Goal: Task Accomplishment & Management: Manage account settings

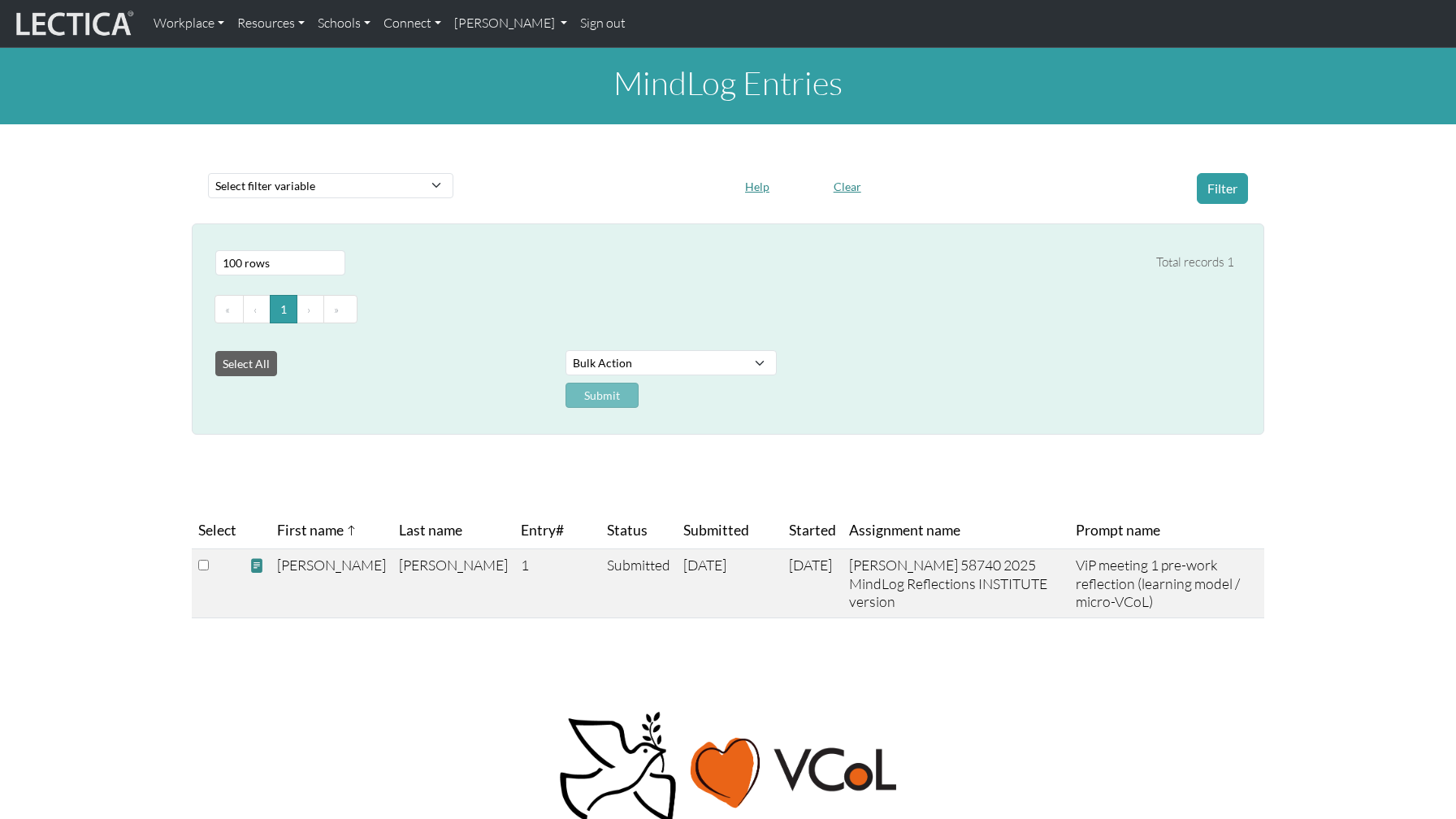
select select "100"
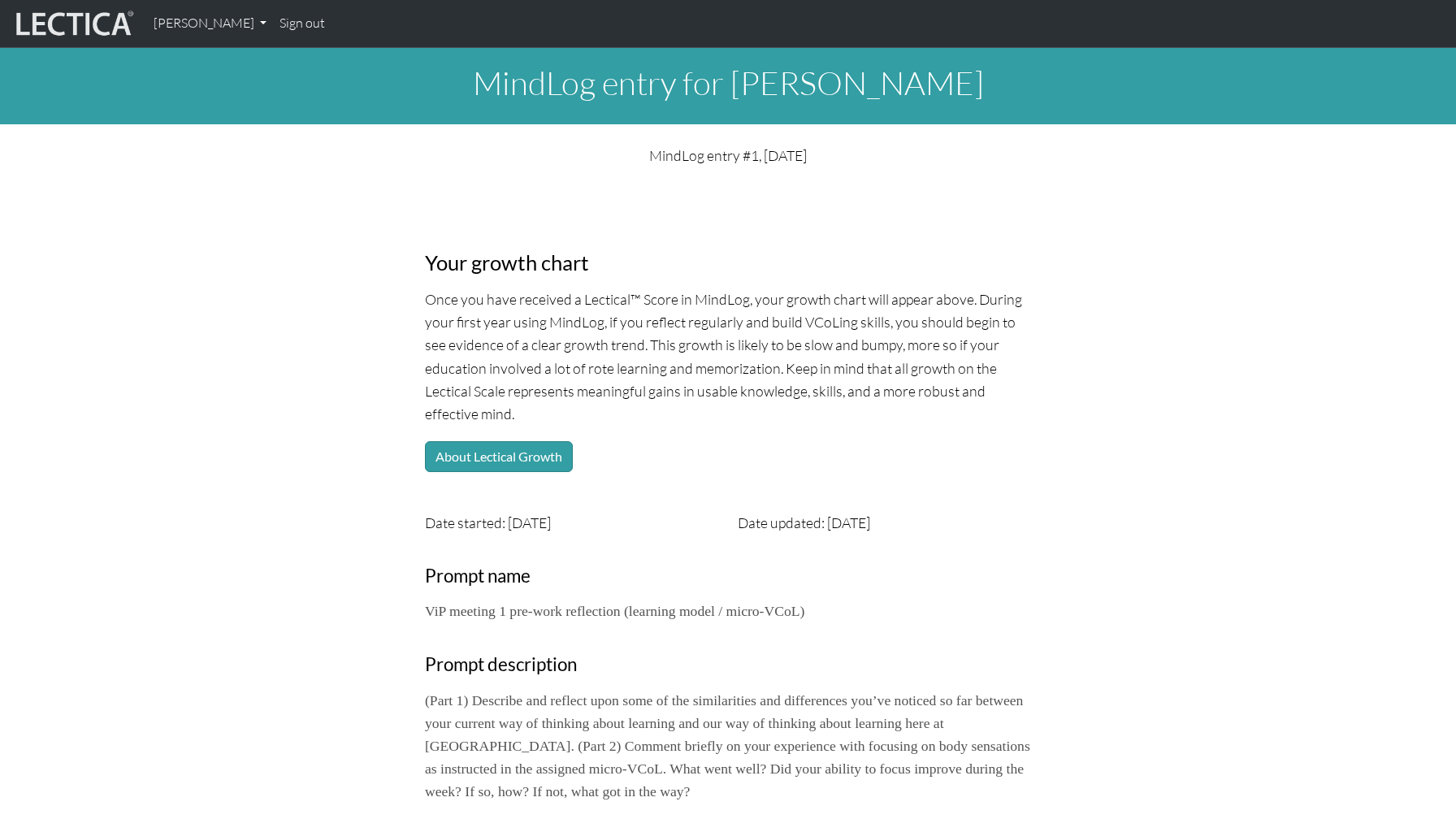
scroll to position [642, 0]
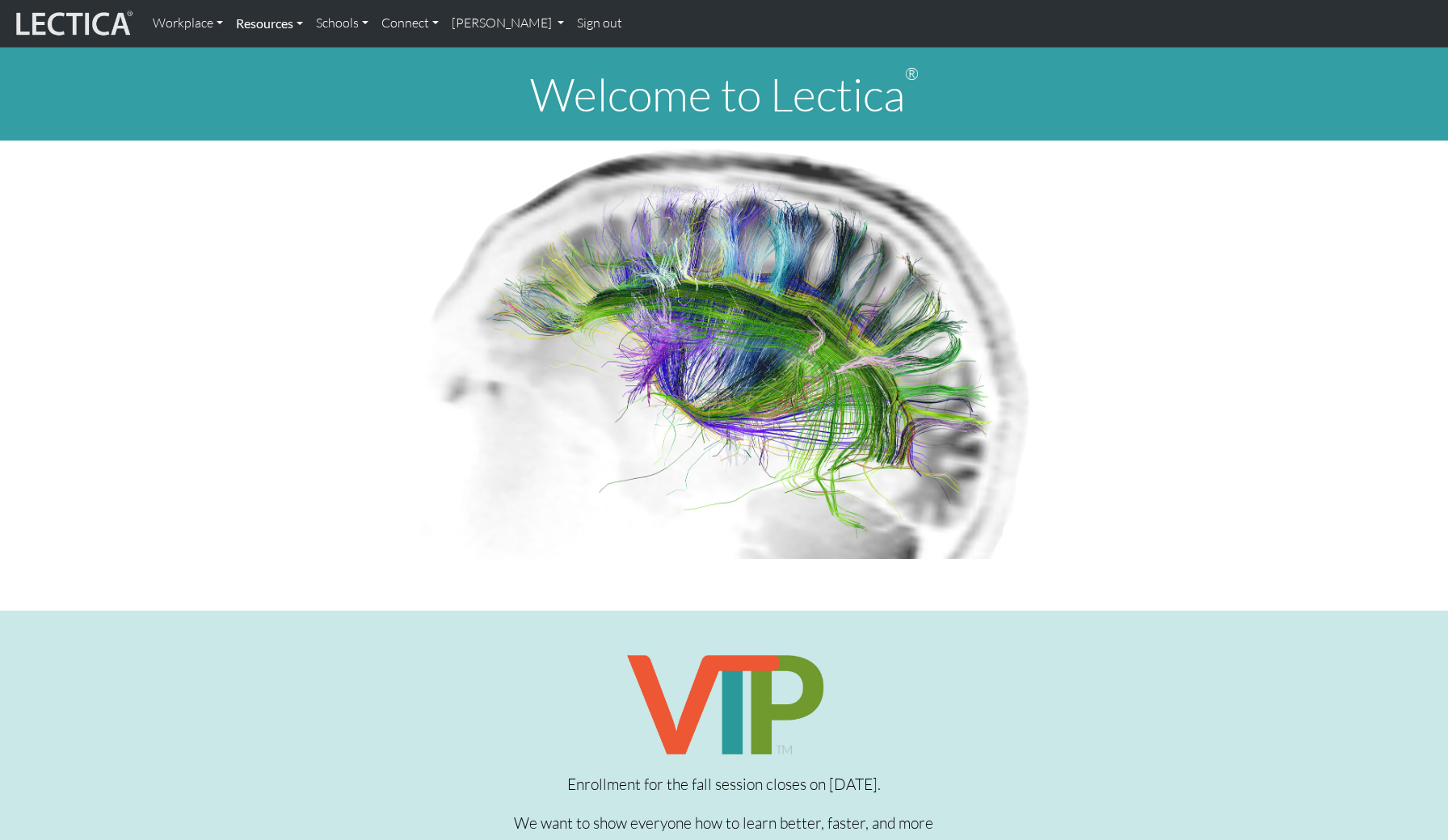
click at [267, 22] on link "Resources" at bounding box center [270, 24] width 80 height 34
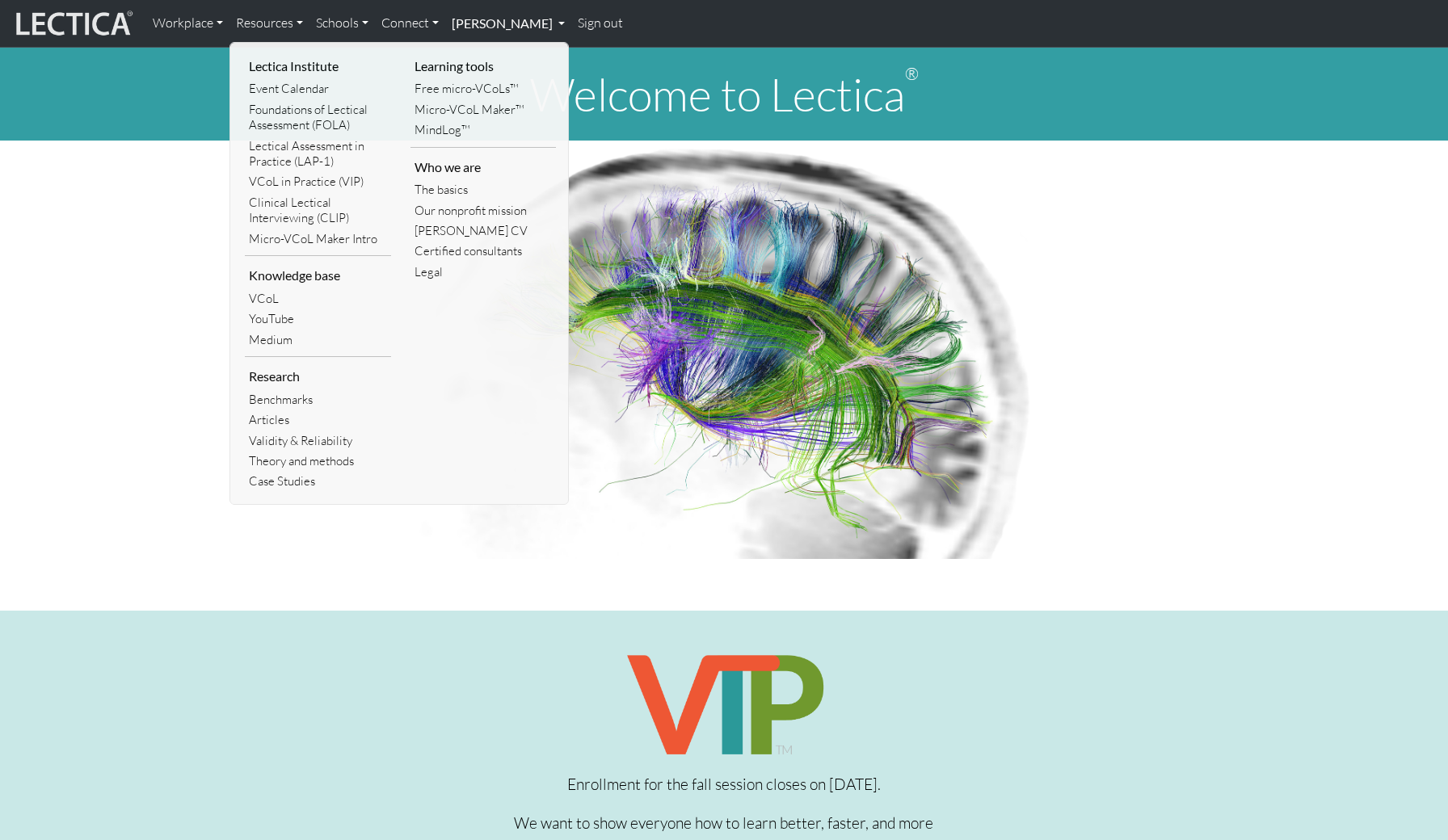
click at [463, 20] on link "[PERSON_NAME]" at bounding box center [508, 24] width 126 height 34
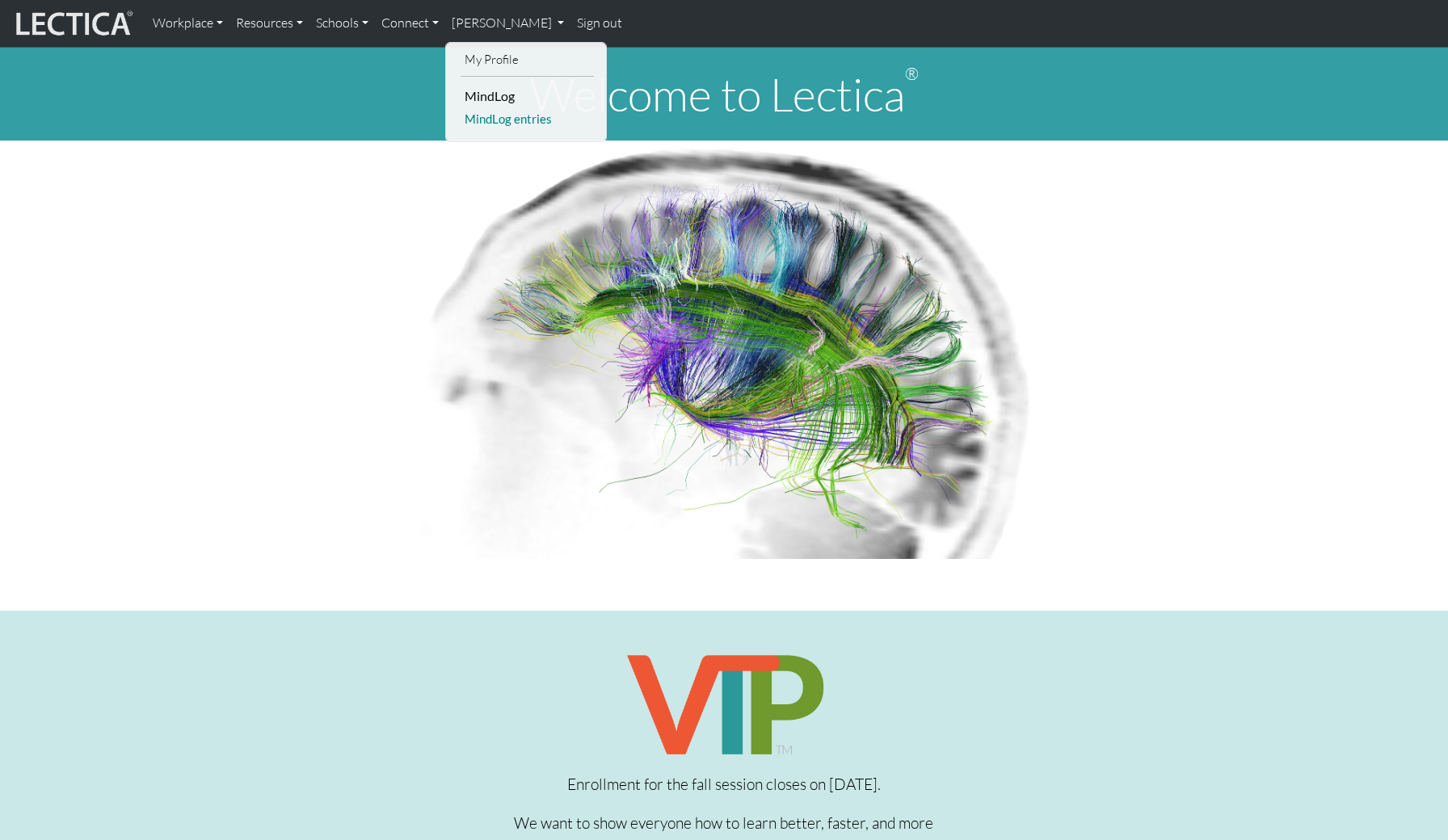
click at [498, 117] on link "MindLog entries" at bounding box center [527, 118] width 133 height 20
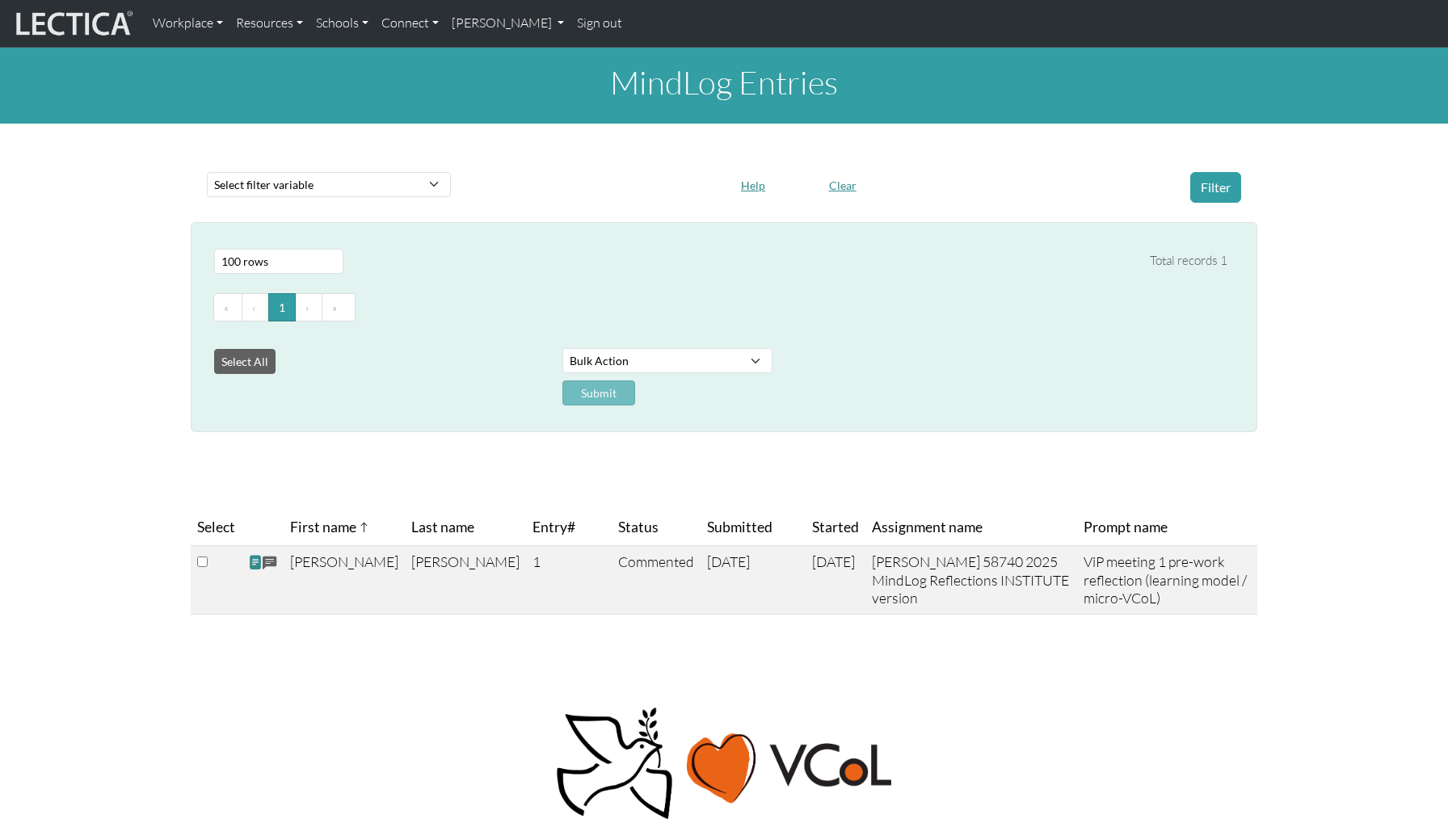
select select "100"
click at [257, 561] on span at bounding box center [256, 562] width 15 height 17
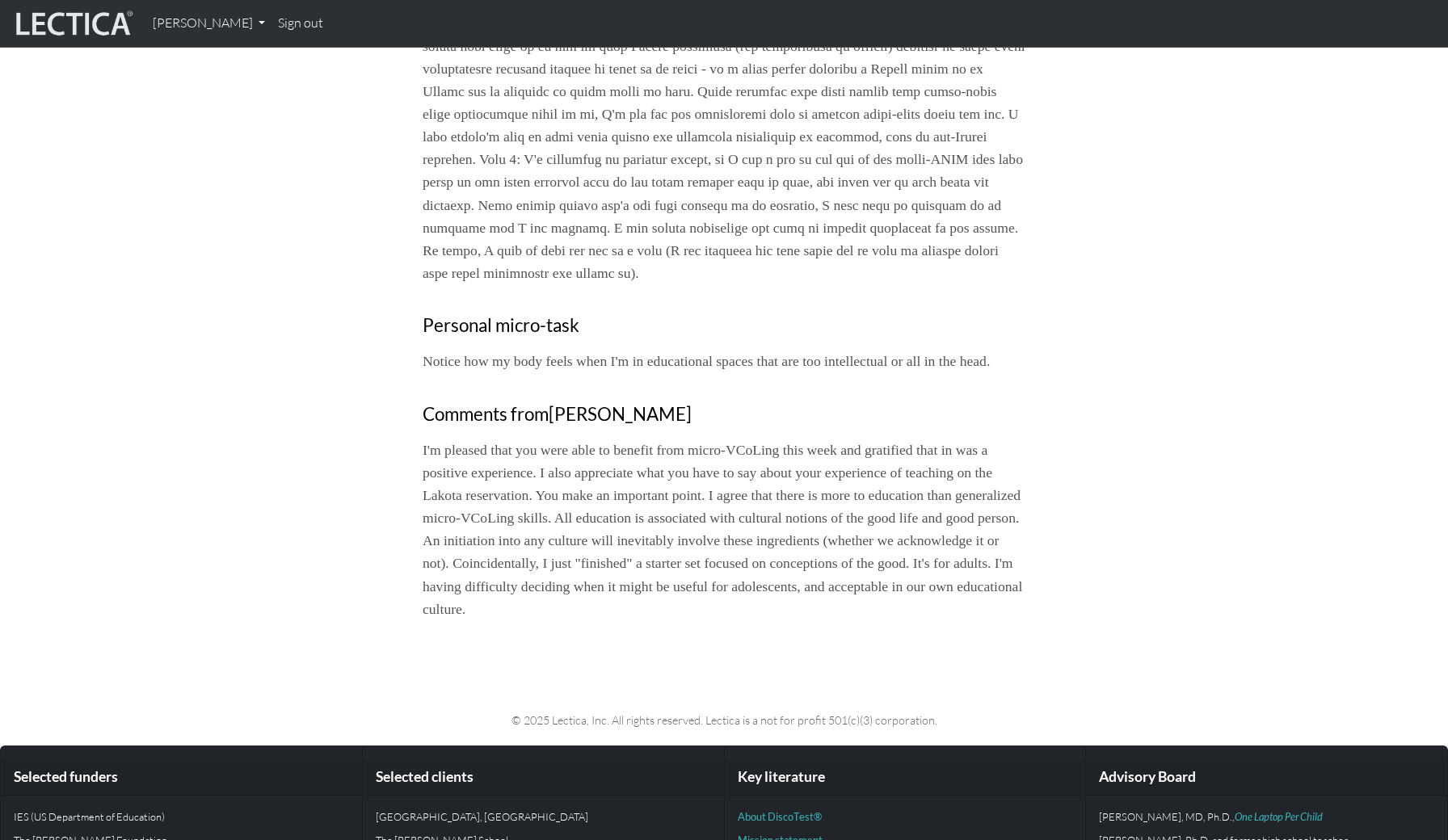
scroll to position [941, 0]
